Goal: Book appointment/travel/reservation

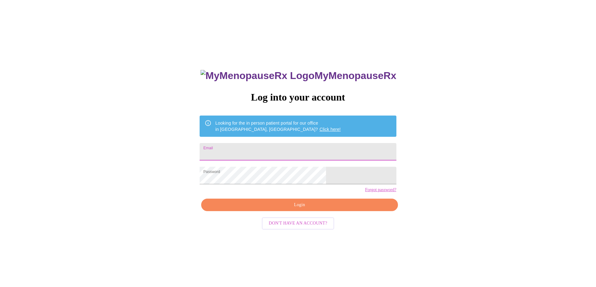
click at [321, 154] on input "Email" at bounding box center [298, 152] width 196 height 18
type input "pasun3@hotmail.com"
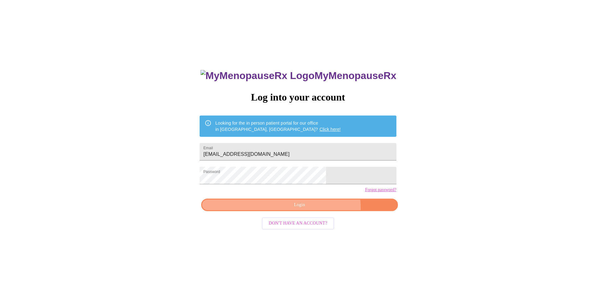
click at [316, 209] on span "Login" at bounding box center [299, 205] width 182 height 8
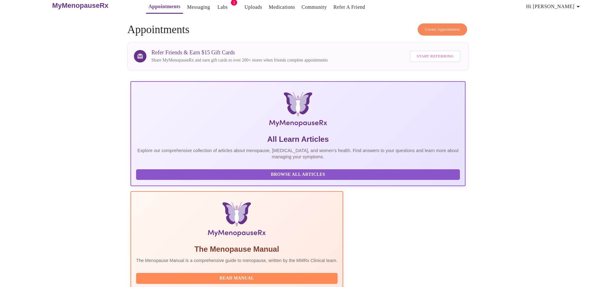
scroll to position [5, 0]
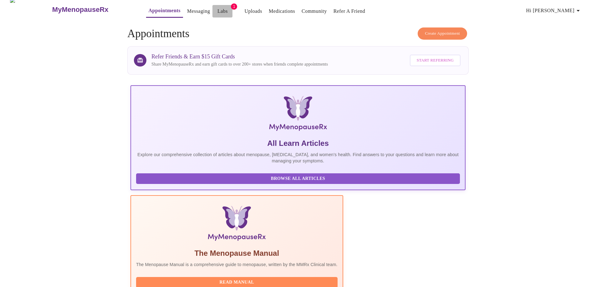
click at [217, 9] on link "Labs" at bounding box center [222, 11] width 10 height 9
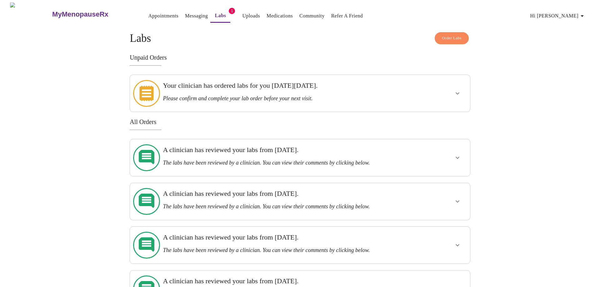
click at [279, 84] on h3 "Your clinician has ordered labs for you on Thursday, June 12th." at bounding box center [283, 86] width 241 height 8
click at [460, 90] on icon "show more" at bounding box center [458, 94] width 8 height 8
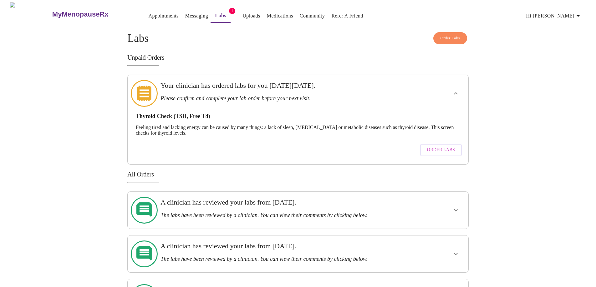
click at [395, 89] on h3 "Your clinician has ordered labs for you on Thursday, June 12th." at bounding box center [281, 86] width 242 height 8
click at [394, 60] on div "Unpaid Orders Your clinician has ordered labs for you on Thursday, June 12th. P…" at bounding box center [297, 109] width 341 height 111
click at [270, 14] on link "Medications" at bounding box center [280, 16] width 26 height 9
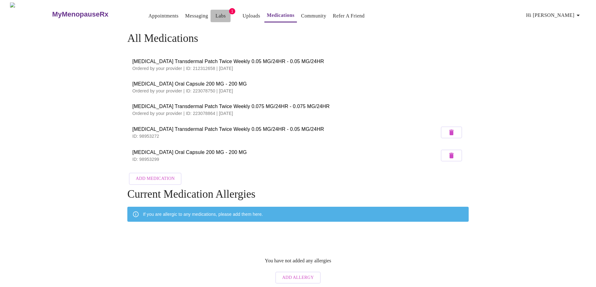
click at [215, 15] on link "Labs" at bounding box center [220, 16] width 10 height 9
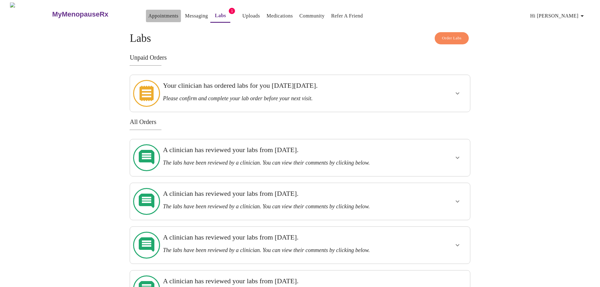
click at [153, 12] on link "Appointments" at bounding box center [164, 16] width 30 height 9
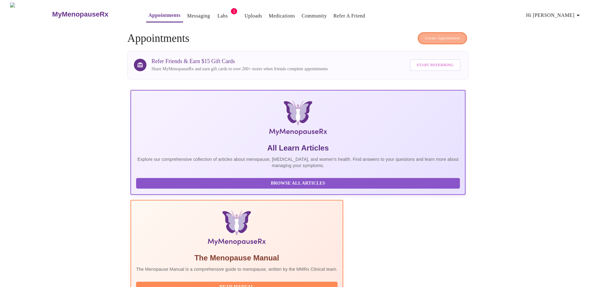
click at [438, 36] on span "Create Appointment" at bounding box center [442, 38] width 35 height 7
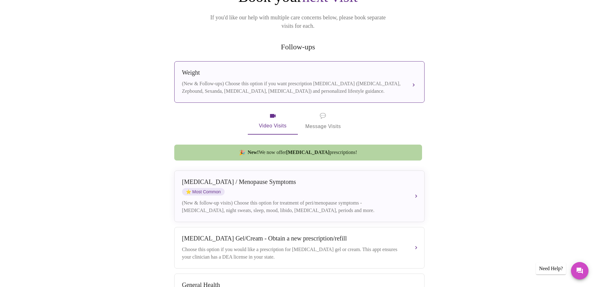
scroll to position [86, 0]
click at [330, 80] on div "(New & Follow-ups) Choose this option if you want prescription weight managemen…" at bounding box center [293, 87] width 222 height 15
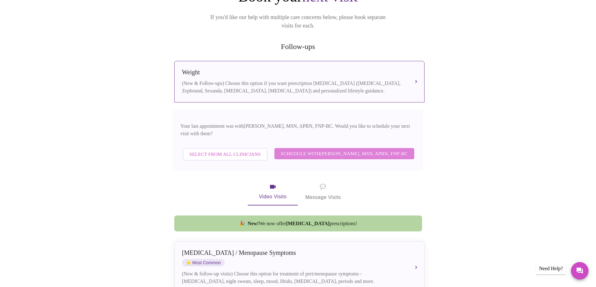
click at [349, 150] on span "Schedule with Larissa Wright, MSN, APRN, FNP-BC" at bounding box center [343, 154] width 127 height 8
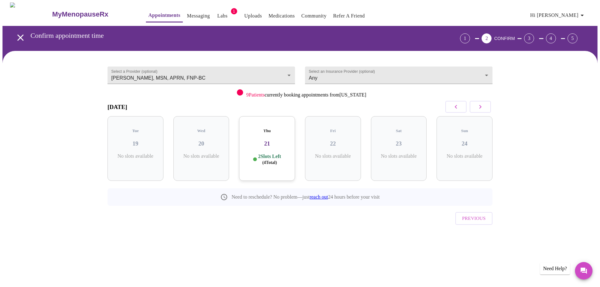
click at [276, 140] on h3 "21" at bounding box center [267, 143] width 46 height 7
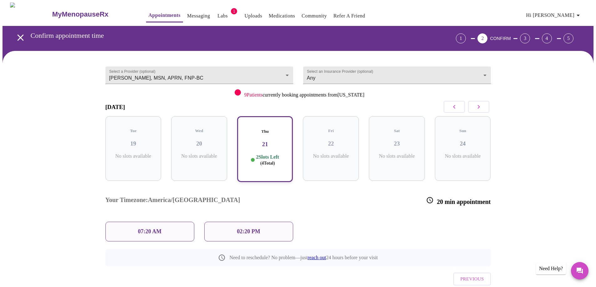
click at [266, 161] on span "( 4 Total)" at bounding box center [267, 163] width 15 height 5
click at [282, 222] on div "02:20 PM" at bounding box center [248, 232] width 89 height 20
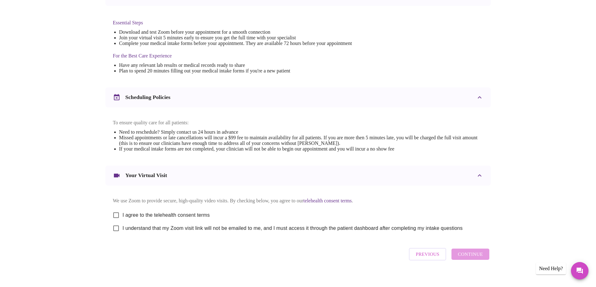
scroll to position [166, 0]
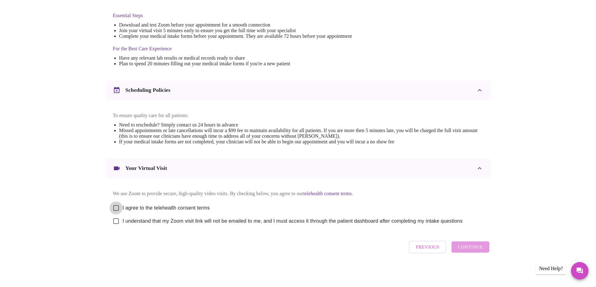
click at [117, 203] on input "I agree to the telehealth consent terms" at bounding box center [115, 208] width 13 height 13
checkbox input "true"
click at [114, 223] on input "I understand that my Zoom visit link will not be emailed to me, and I must acce…" at bounding box center [115, 221] width 13 height 13
checkbox input "true"
click at [472, 251] on span "Continue" at bounding box center [469, 247] width 25 height 8
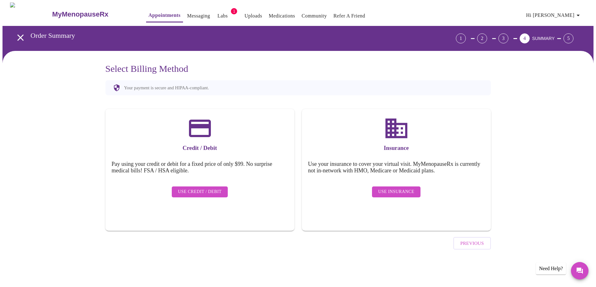
scroll to position [0, 0]
click at [403, 188] on span "Use Insurance" at bounding box center [398, 192] width 36 height 8
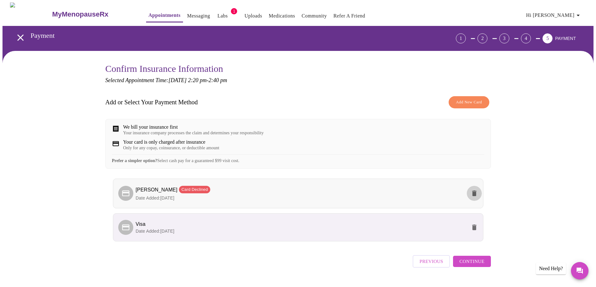
click at [475, 196] on icon "delete" at bounding box center [474, 194] width 4 height 6
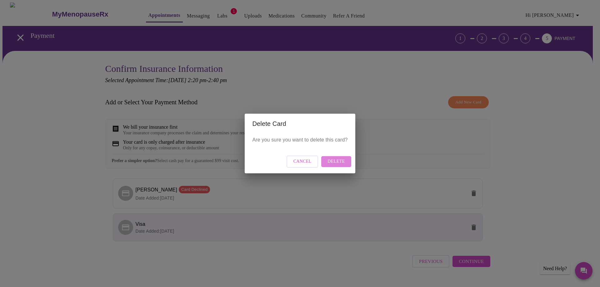
click at [344, 164] on span "Delete" at bounding box center [336, 162] width 17 height 8
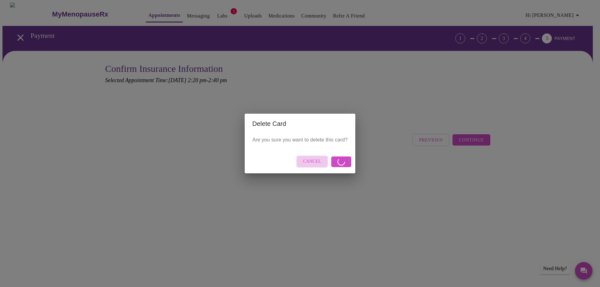
click at [310, 161] on span "Cancel" at bounding box center [312, 162] width 18 height 8
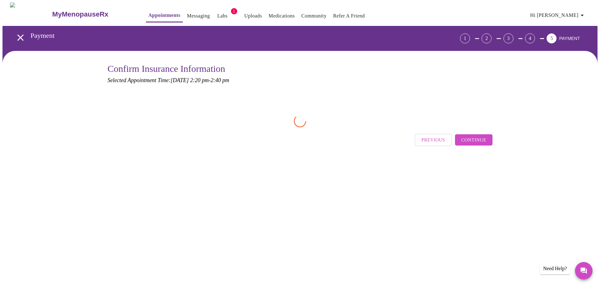
click at [481, 138] on span "Continue" at bounding box center [474, 140] width 25 height 8
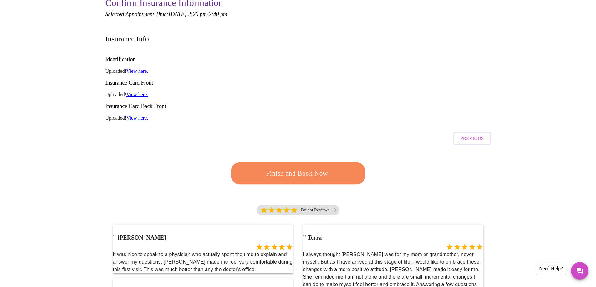
scroll to position [66, 0]
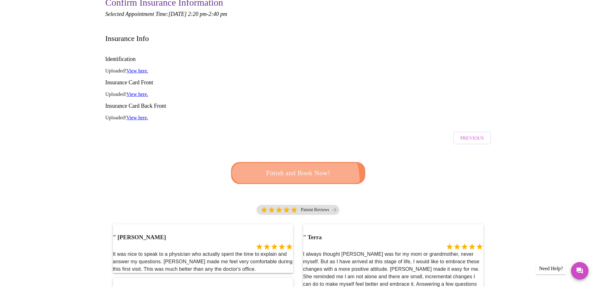
click at [293, 162] on button "Finish and Book Now!" at bounding box center [298, 173] width 134 height 22
